Goal: Information Seeking & Learning: Learn about a topic

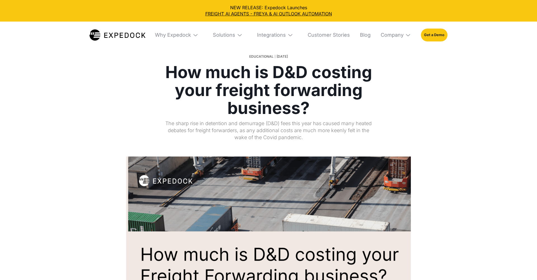
select select
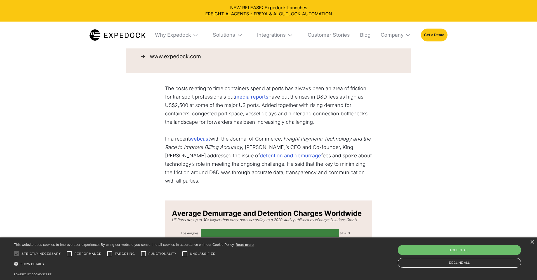
scroll to position [256, 0]
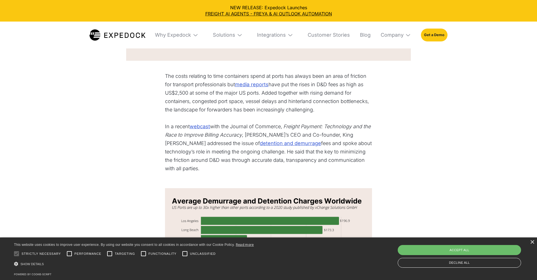
click at [181, 88] on p "The costs relating to time containers spend at ports has always been an area of…" at bounding box center [268, 93] width 207 height 42
click at [167, 87] on p "The costs relating to time containers spend at ports has always been an area of…" at bounding box center [268, 93] width 207 height 42
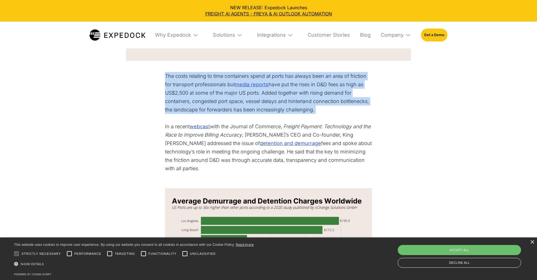
click at [167, 87] on p "The costs relating to time containers spend at ports has always been an area of…" at bounding box center [268, 93] width 207 height 42
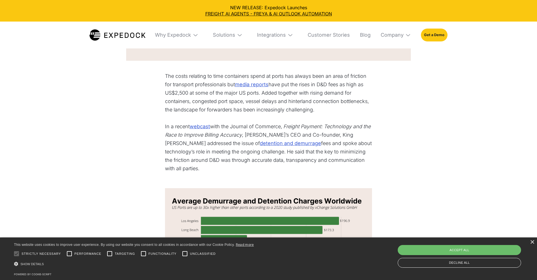
click at [338, 77] on p "The costs relating to time containers spend at ports has always been an area of…" at bounding box center [268, 93] width 207 height 42
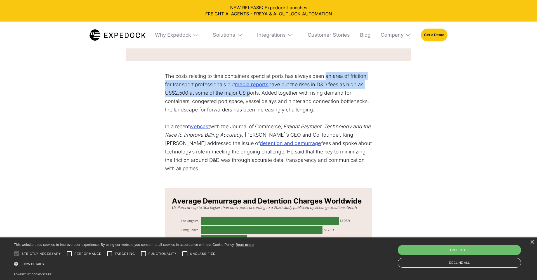
drag, startPoint x: 327, startPoint y: 77, endPoint x: 244, endPoint y: 95, distance: 85.2
click at [247, 95] on p "The costs relating to time containers spend at ports has always been an area of…" at bounding box center [268, 93] width 207 height 42
click at [228, 92] on p "The costs relating to time containers spend at ports has always been an area of…" at bounding box center [268, 93] width 207 height 42
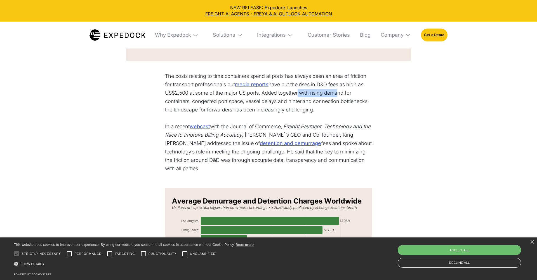
drag, startPoint x: 296, startPoint y: 92, endPoint x: 332, endPoint y: 91, distance: 35.2
click at [334, 91] on p "The costs relating to time containers spend at ports has always been an area of…" at bounding box center [268, 93] width 207 height 42
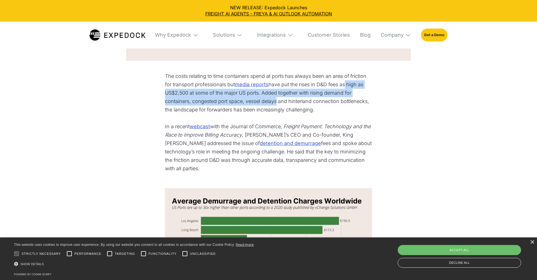
drag, startPoint x: 347, startPoint y: 82, endPoint x: 269, endPoint y: 100, distance: 79.8
click at [270, 100] on p "The costs relating to time containers spend at ports has always been an area of…" at bounding box center [268, 93] width 207 height 42
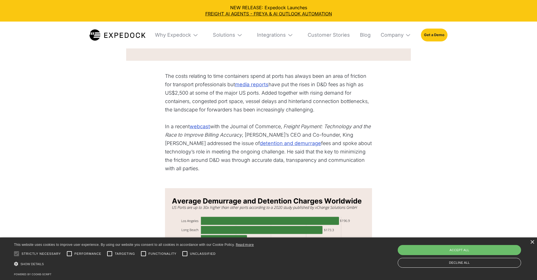
click at [282, 98] on p "The costs relating to time containers spend at ports has always been an area of…" at bounding box center [268, 93] width 207 height 42
drag, startPoint x: 229, startPoint y: 93, endPoint x: 268, endPoint y: 93, distance: 39.4
click at [268, 93] on p "The costs relating to time containers spend at ports has always been an area of…" at bounding box center [268, 93] width 207 height 42
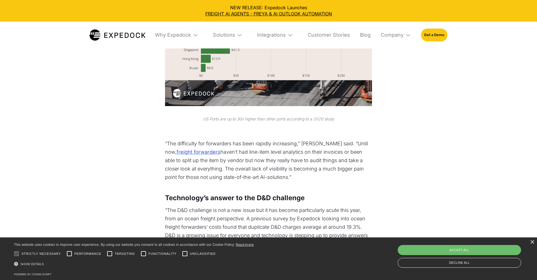
scroll to position [458, 0]
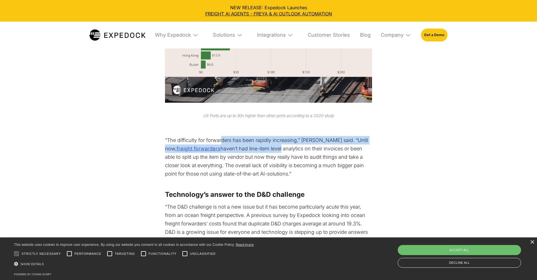
drag, startPoint x: 223, startPoint y: 143, endPoint x: 270, endPoint y: 143, distance: 47.3
click at [270, 143] on p "“The difficulty for forwarders has been rapidly increasing,” King said. “Until …" at bounding box center [268, 157] width 207 height 42
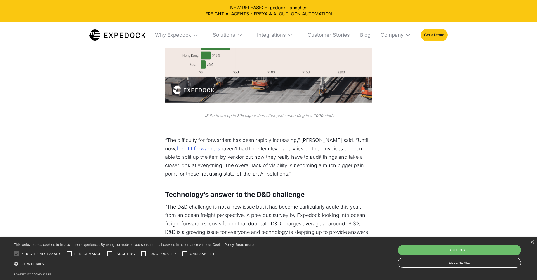
click at [306, 135] on p "‍" at bounding box center [268, 132] width 207 height 8
click at [320, 157] on p "“The difficulty for forwarders has been rapidly increasing,” King said. “Until …" at bounding box center [268, 157] width 207 height 42
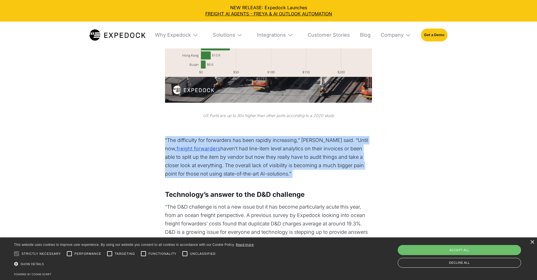
click at [320, 157] on p "“The difficulty for forwarders has been rapidly increasing,” King said. “Until …" at bounding box center [268, 157] width 207 height 42
click at [336, 148] on p "“The difficulty for forwarders has been rapidly increasing,” King said. “Until …" at bounding box center [268, 157] width 207 height 42
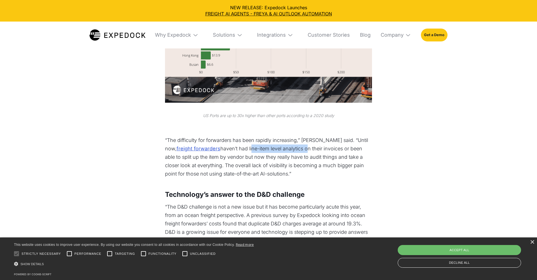
drag, startPoint x: 243, startPoint y: 151, endPoint x: 293, endPoint y: 151, distance: 50.6
click at [293, 151] on p "“The difficulty for forwarders has been rapidly increasing,” King said. “Until …" at bounding box center [268, 157] width 207 height 42
click at [303, 150] on p "“The difficulty for forwarders has been rapidly increasing,” King said. “Until …" at bounding box center [268, 157] width 207 height 42
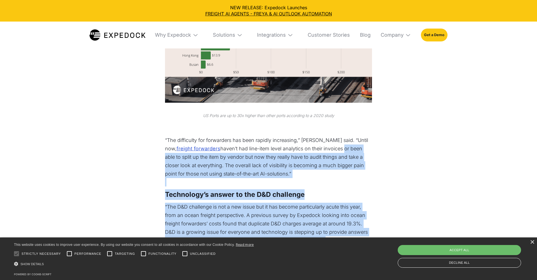
drag, startPoint x: 332, startPoint y: 148, endPoint x: 378, endPoint y: 148, distance: 46.4
click at [378, 148] on div "The costs relating to time containers spend at ports has always been an area of…" at bounding box center [268, 173] width 263 height 606
click at [303, 161] on p "“The difficulty for forwarders has been rapidly increasing,” King said. “Until …" at bounding box center [268, 157] width 207 height 42
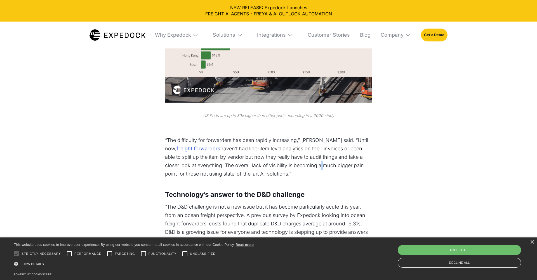
click at [303, 161] on p "“The difficulty for forwarders has been rapidly increasing,” King said. “Until …" at bounding box center [268, 157] width 207 height 42
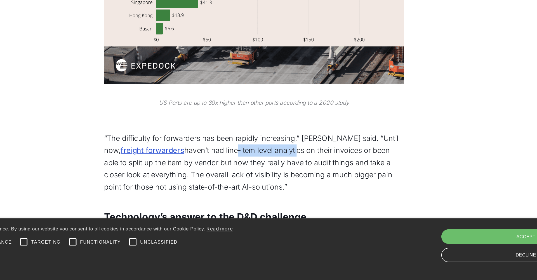
drag, startPoint x: 150, startPoint y: 103, endPoint x: 192, endPoint y: 103, distance: 42.2
click at [192, 178] on p "“The difficulty for forwarders has been rapidly increasing,” King said. “Until …" at bounding box center [268, 199] width 207 height 42
drag, startPoint x: 195, startPoint y: 103, endPoint x: 229, endPoint y: 103, distance: 33.3
click at [230, 178] on p "“The difficulty for forwarders has been rapidly increasing,” King said. “Until …" at bounding box center [268, 199] width 207 height 42
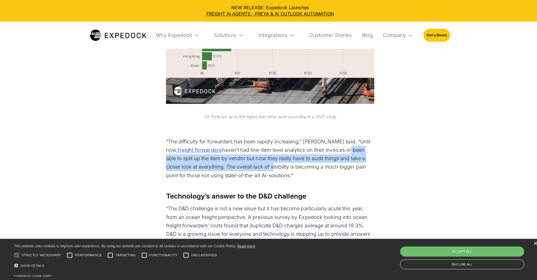
drag, startPoint x: 336, startPoint y: 149, endPoint x: 251, endPoint y: 161, distance: 86.2
click at [251, 161] on p "“The difficulty for forwarders has been rapidly increasing,” King said. “Until …" at bounding box center [268, 157] width 207 height 42
click at [213, 155] on p "“The difficulty for forwarders has been rapidly increasing,” King said. “Until …" at bounding box center [268, 157] width 207 height 42
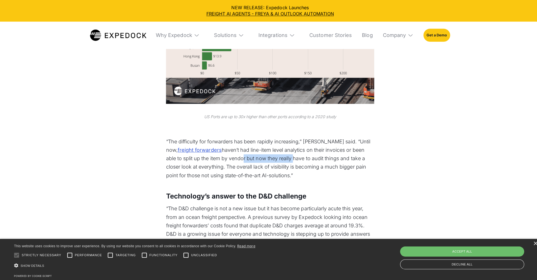
drag, startPoint x: 222, startPoint y: 157, endPoint x: 270, endPoint y: 156, distance: 48.7
click at [272, 156] on p "“The difficulty for forwarders has been rapidly increasing,” King said. “Until …" at bounding box center [268, 157] width 207 height 42
drag, startPoint x: 275, startPoint y: 156, endPoint x: 316, endPoint y: 156, distance: 41.4
click at [316, 156] on p "“The difficulty for forwarders has been rapidly increasing,” King said. “Until …" at bounding box center [268, 157] width 207 height 42
drag, startPoint x: 319, startPoint y: 155, endPoint x: 207, endPoint y: 168, distance: 112.3
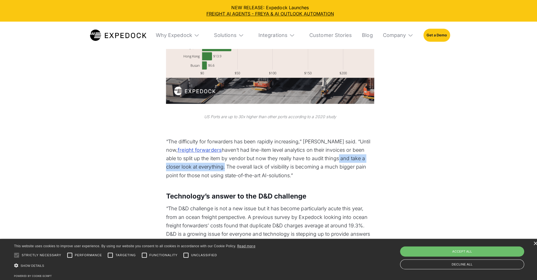
click at [207, 168] on p "“The difficulty for forwarders has been rapidly increasing,” King said. “Until …" at bounding box center [268, 157] width 207 height 42
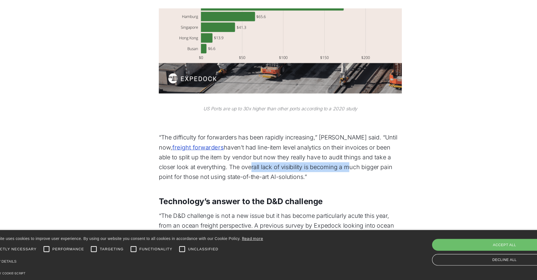
drag, startPoint x: 199, startPoint y: 143, endPoint x: 270, endPoint y: 139, distance: 71.4
click at [276, 154] on p "“The difficulty for forwarders has been rapidly increasing,” King said. “Until …" at bounding box center [268, 175] width 207 height 42
click at [284, 154] on p "“The difficulty for forwarders has been rapidly increasing,” King said. “Until …" at bounding box center [268, 175] width 207 height 42
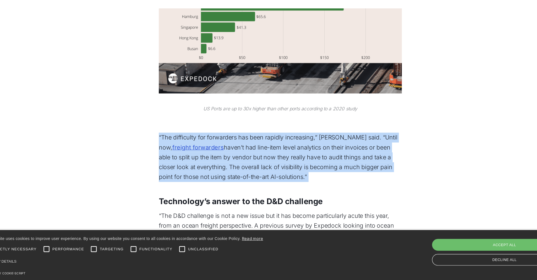
click at [284, 154] on p "“The difficulty for forwarders has been rapidly increasing,” King said. “Until …" at bounding box center [268, 175] width 207 height 42
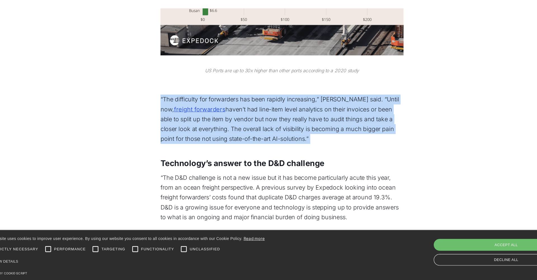
scroll to position [477, 0]
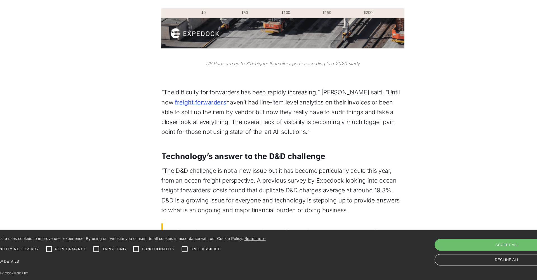
click at [246, 140] on div "The costs relating to time containers spend at ports has always been an area of…" at bounding box center [268, 150] width 207 height 600
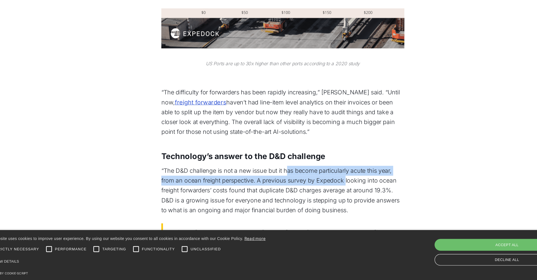
drag, startPoint x: 245, startPoint y: 144, endPoint x: 293, endPoint y: 148, distance: 48.8
click at [294, 183] on p "“The D&D challenge is not a new issue but it has become particularly acute this…" at bounding box center [268, 204] width 207 height 42
drag, startPoint x: 302, startPoint y: 148, endPoint x: 319, endPoint y: 150, distance: 16.6
click at [324, 183] on p "“The D&D challenge is not a new issue but it has become particularly acute this…" at bounding box center [268, 204] width 207 height 42
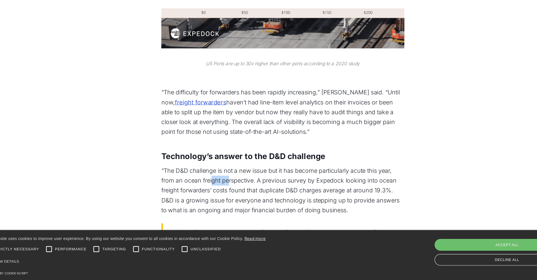
drag, startPoint x: 181, startPoint y: 155, endPoint x: 195, endPoint y: 155, distance: 13.4
click at [195, 183] on p "“The D&D challenge is not a new issue but it has become particularly acute this…" at bounding box center [268, 204] width 207 height 42
drag, startPoint x: 229, startPoint y: 155, endPoint x: 269, endPoint y: 155, distance: 40.8
click at [271, 183] on p "“The D&D challenge is not a new issue but it has become particularly acute this…" at bounding box center [268, 204] width 207 height 42
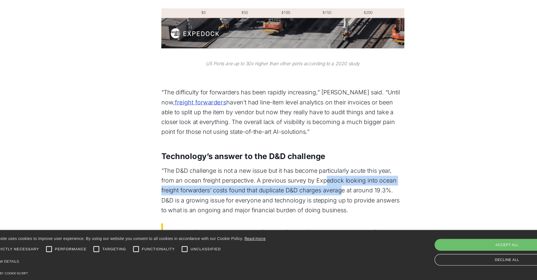
drag, startPoint x: 279, startPoint y: 155, endPoint x: 289, endPoint y: 160, distance: 10.7
click at [289, 183] on p "“The D&D challenge is not a new issue but it has become particularly acute this…" at bounding box center [268, 204] width 207 height 42
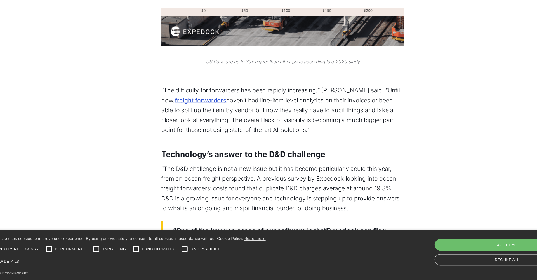
click at [262, 181] on p "“The D&D challenge is not a new issue but it has become particularly acute this…" at bounding box center [268, 202] width 207 height 42
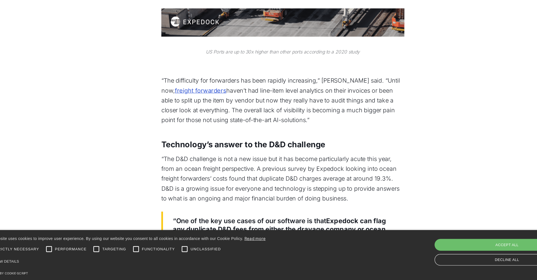
scroll to position [489, 0]
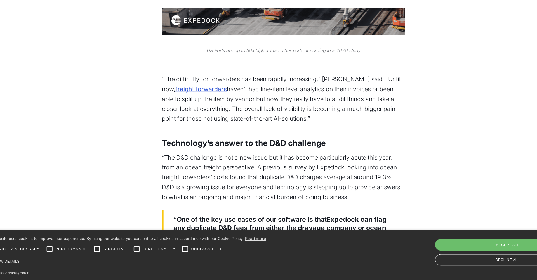
drag, startPoint x: 218, startPoint y: 142, endPoint x: 304, endPoint y: 167, distance: 88.8
click at [304, 171] on p "“The D&D challenge is not a new issue but it has become particularly acute this…" at bounding box center [268, 192] width 207 height 42
copy p "A previous survey by Expedock looking into ocean freight forwarders’ costs foun…"
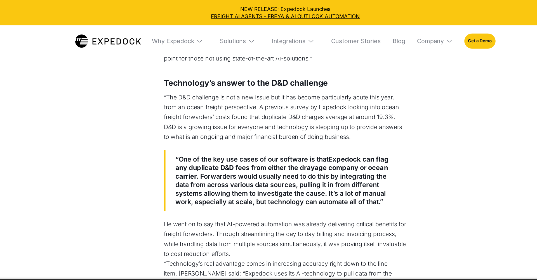
scroll to position [569, 0]
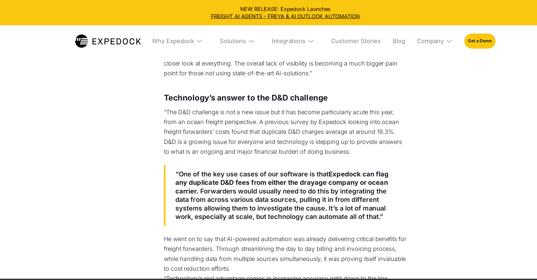
click at [97, 1] on div "NEW RELEASE: Expedock Launches FREIGHT AI AGENTS - FREYA & AI OUTLOOK AUTOMATION" at bounding box center [268, 11] width 537 height 22
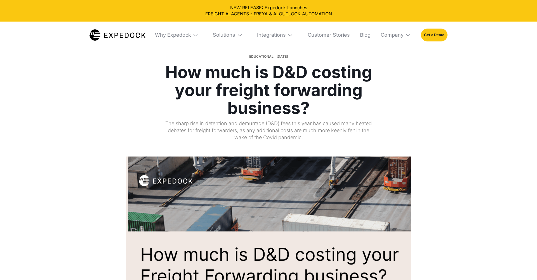
select select
